Goal: Download file/media

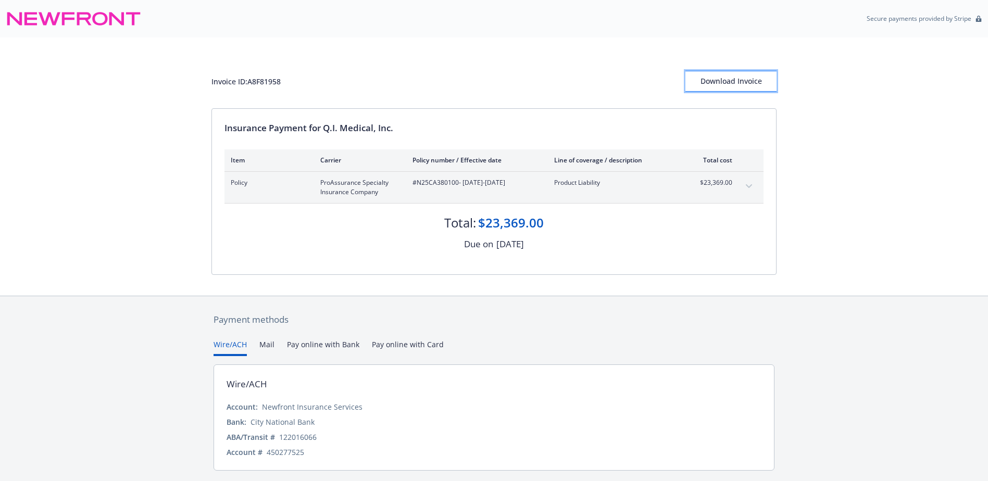
click at [708, 86] on div "Download Invoice" at bounding box center [730, 81] width 91 height 20
